Goal: Task Accomplishment & Management: Complete application form

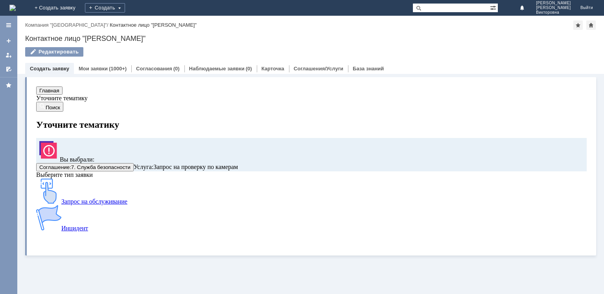
click at [80, 205] on div "Запрос на обслуживание" at bounding box center [300, 192] width 529 height 27
click at [61, 201] on img at bounding box center [48, 191] width 25 height 25
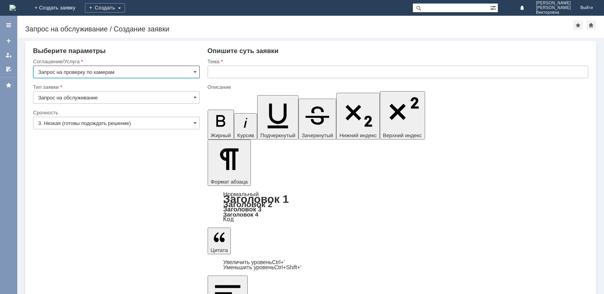
click at [257, 71] on input "text" at bounding box center [398, 72] width 381 height 13
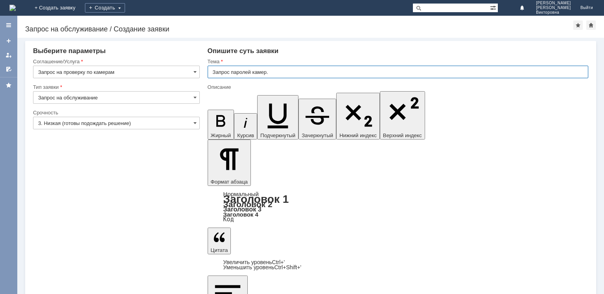
type input "Запрос паролей камер."
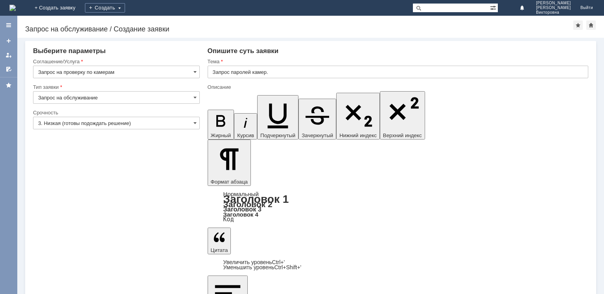
click at [93, 122] on input "3. Низкая (готовы подождать решение)" at bounding box center [116, 123] width 167 height 13
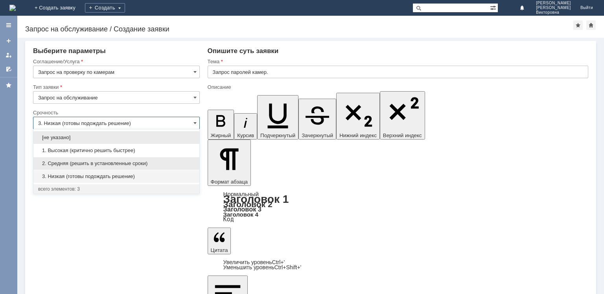
click at [87, 165] on span "2. Средняя (решить в установленные сроки)" at bounding box center [116, 164] width 157 height 6
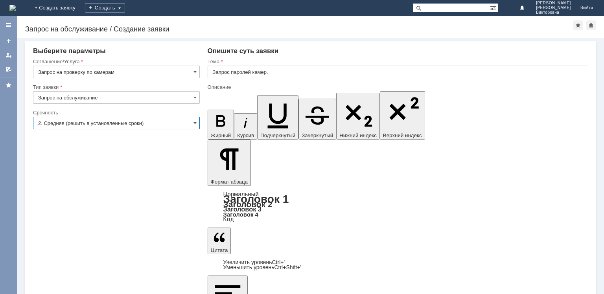
type input "2. Средняя (решить в установленные сроки)"
